Goal: Use online tool/utility

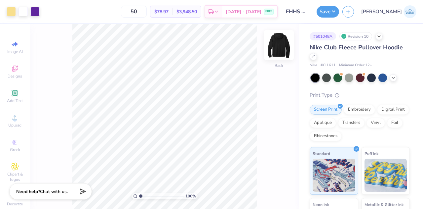
click at [283, 46] on img at bounding box center [279, 45] width 26 height 26
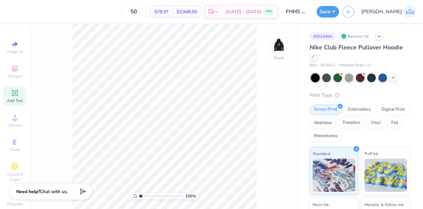
click at [12, 93] on icon at bounding box center [15, 93] width 6 height 6
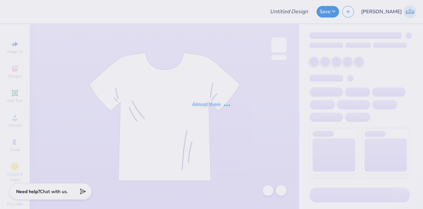
type input "Hoodie Back - Sigma Nu"
type input "12"
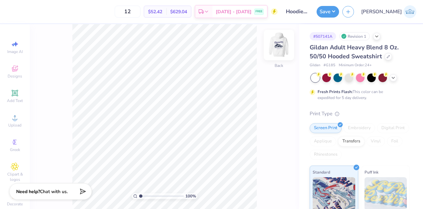
click at [281, 43] on img at bounding box center [279, 45] width 26 height 26
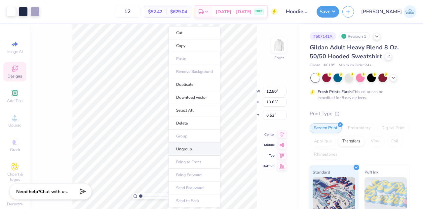
click at [181, 148] on li "Ungroup" at bounding box center [195, 149] width 52 height 13
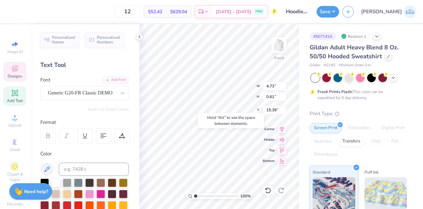
type input "15.39"
